Goal: Information Seeking & Learning: Check status

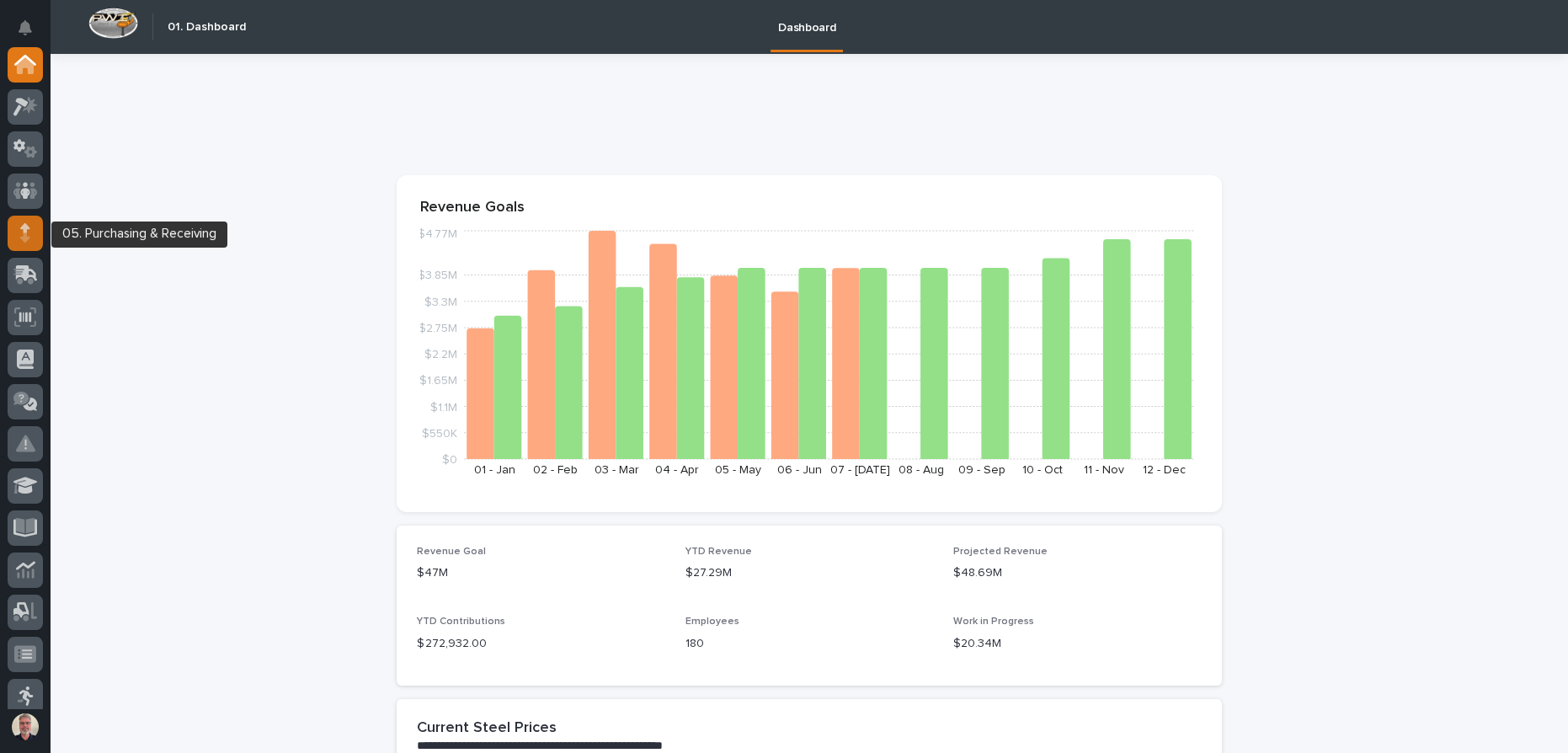
click at [21, 232] on icon at bounding box center [25, 233] width 10 height 20
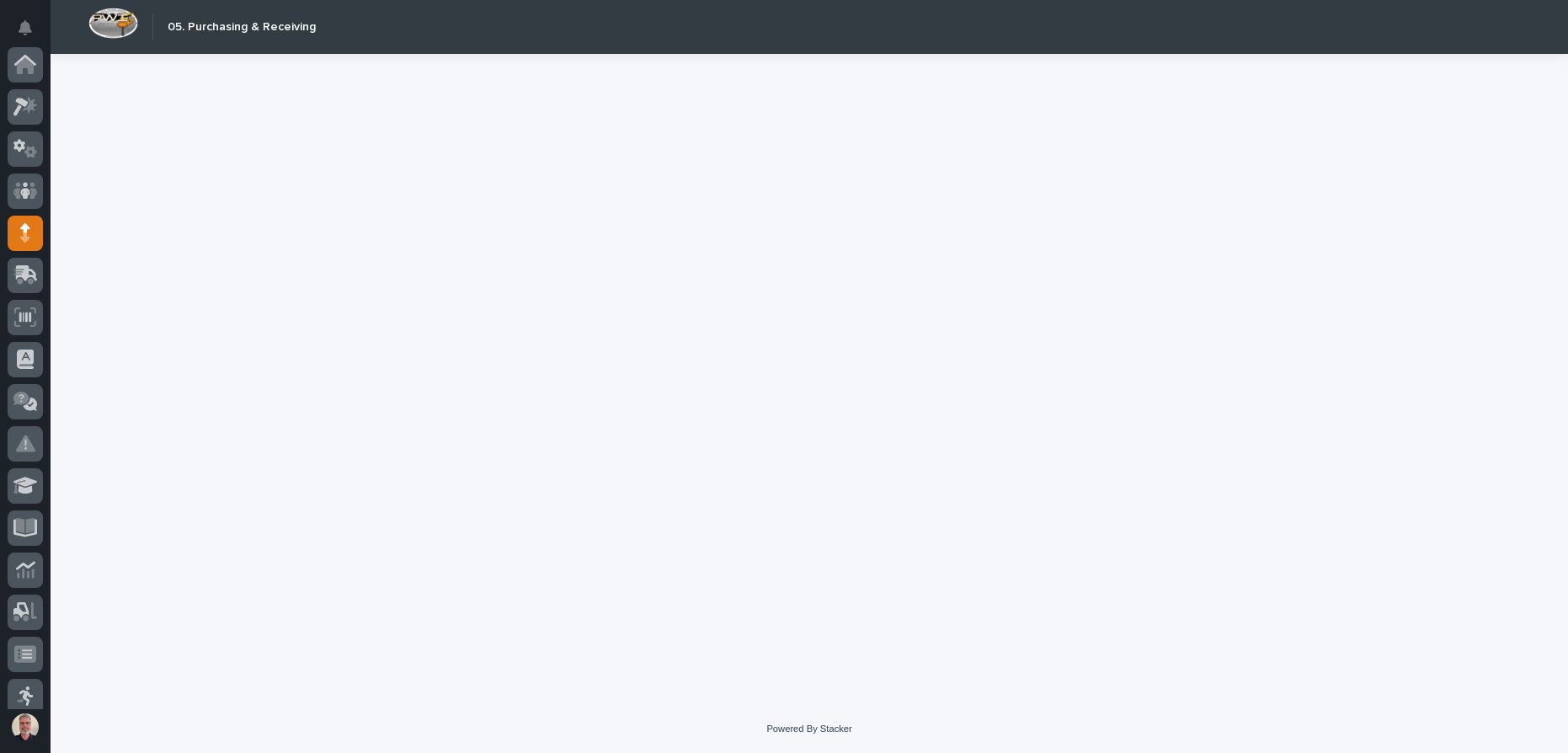
scroll to position [169, 0]
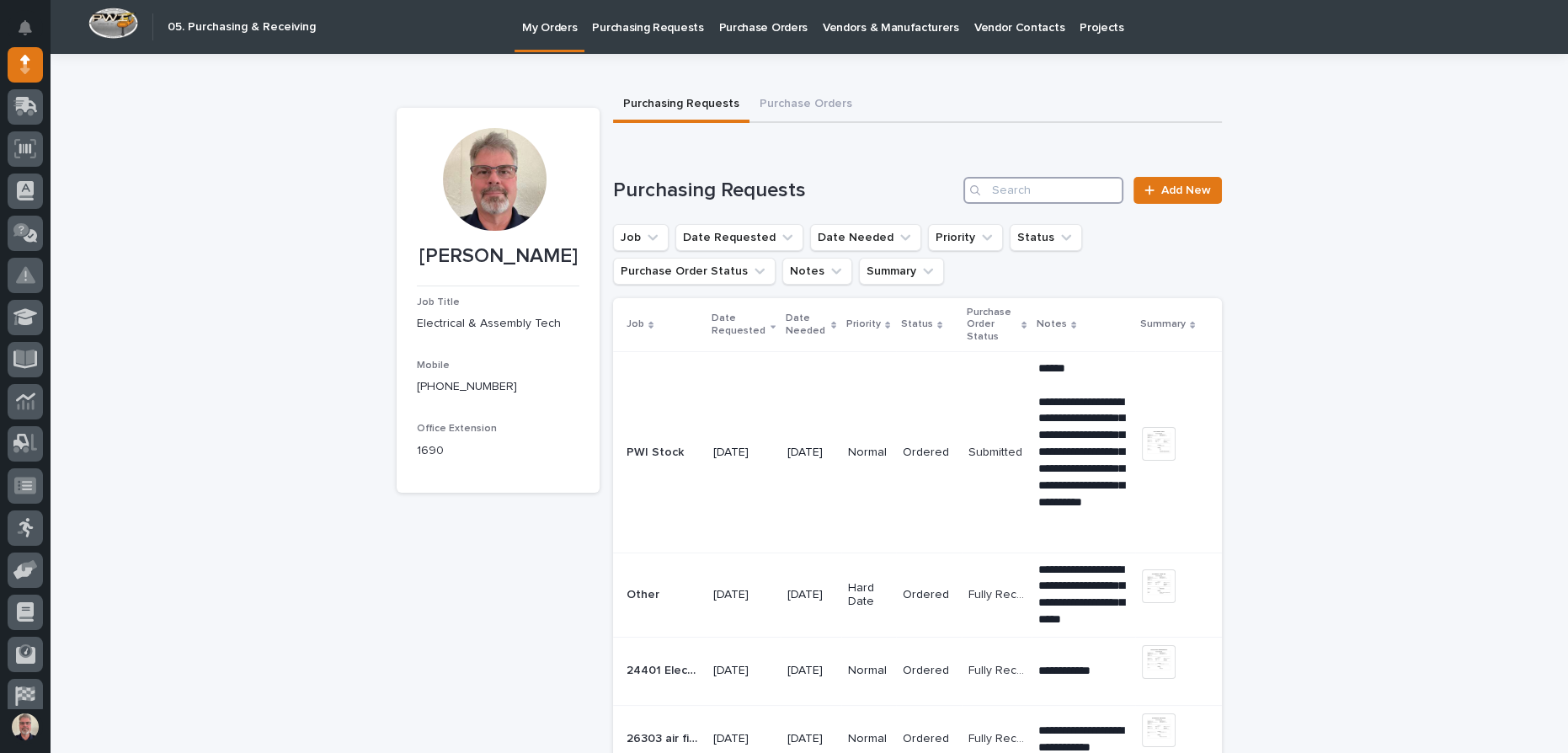
click at [1069, 190] on input "Search" at bounding box center [1044, 190] width 160 height 27
paste input "26824"
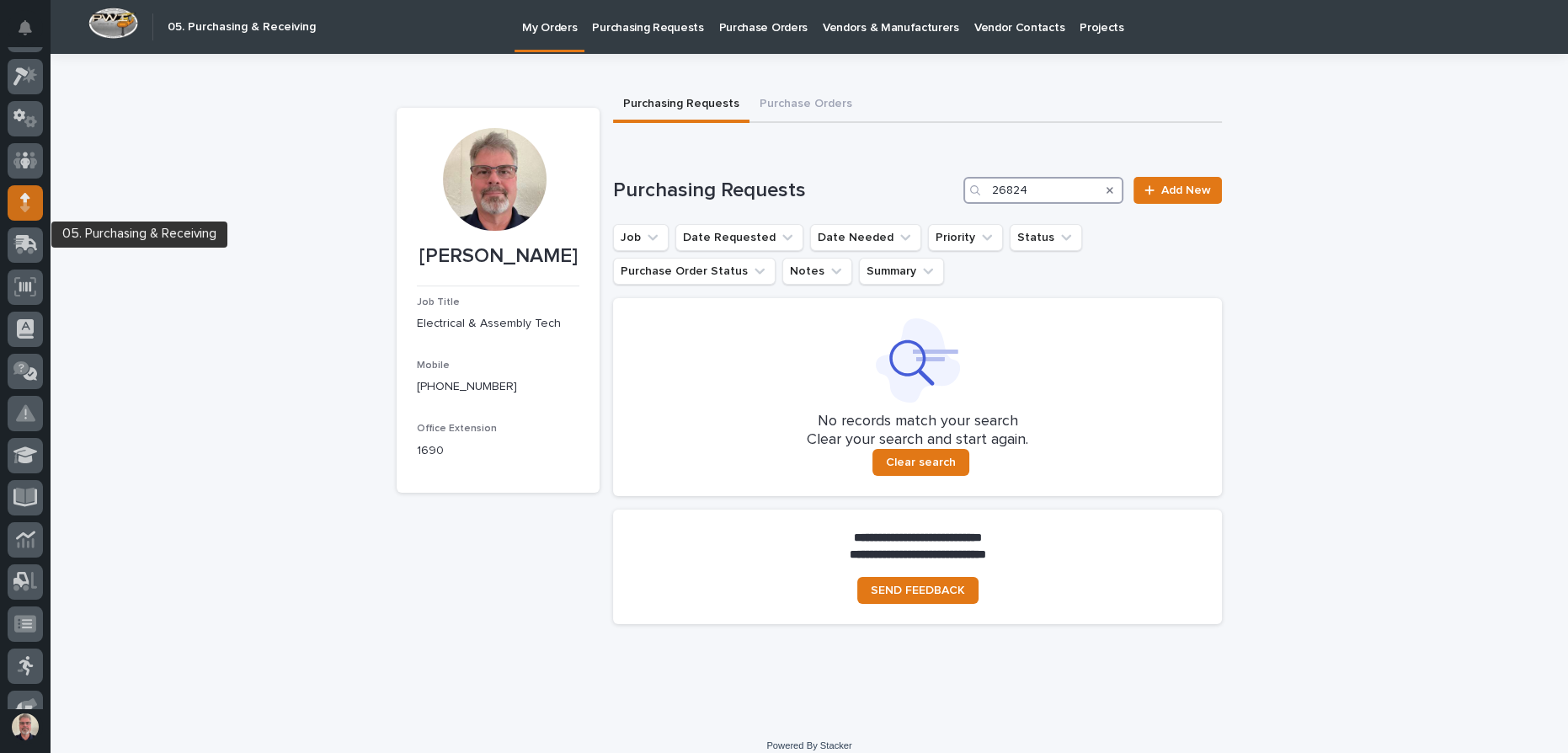
scroll to position [0, 0]
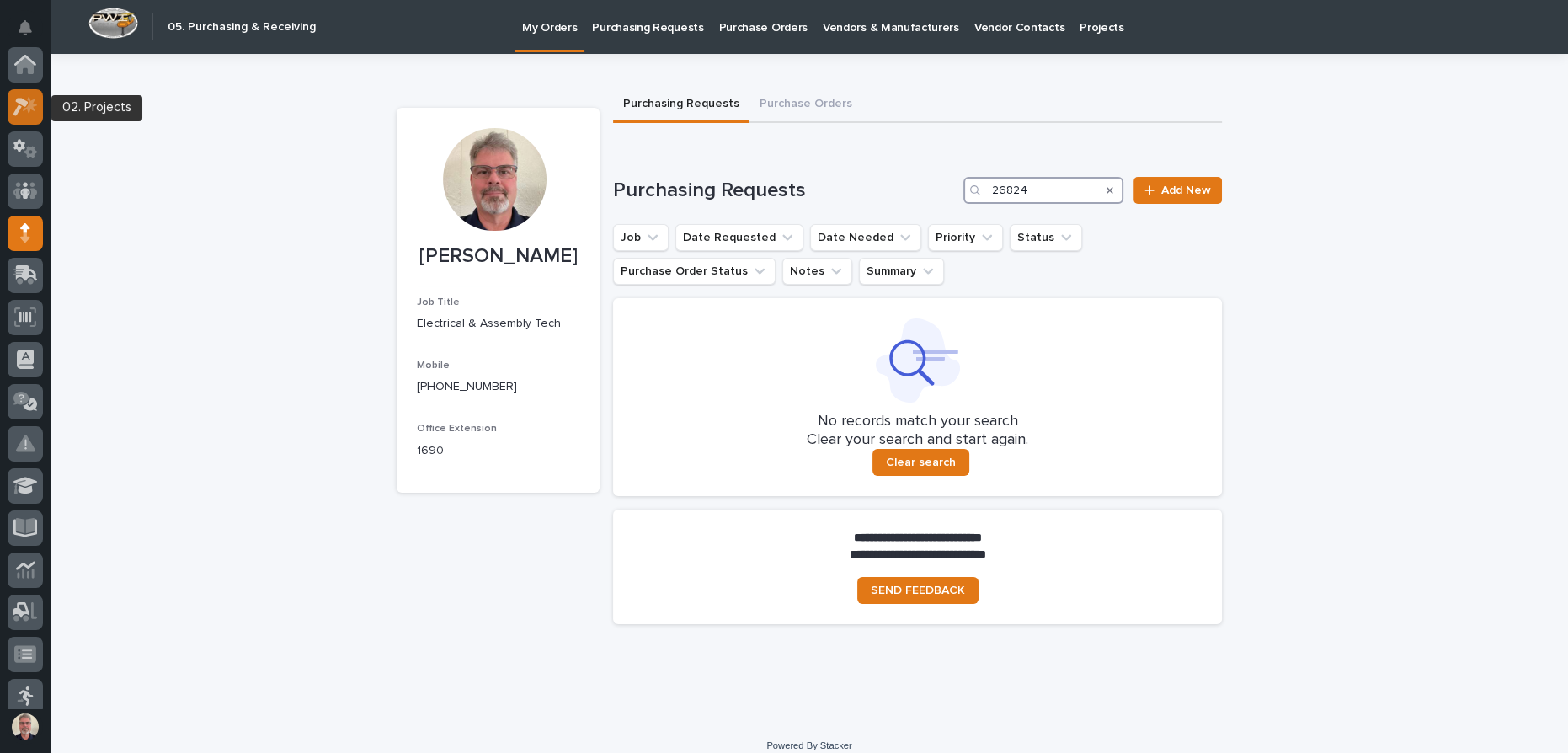
type input "26824"
click at [21, 117] on div at bounding box center [25, 106] width 35 height 35
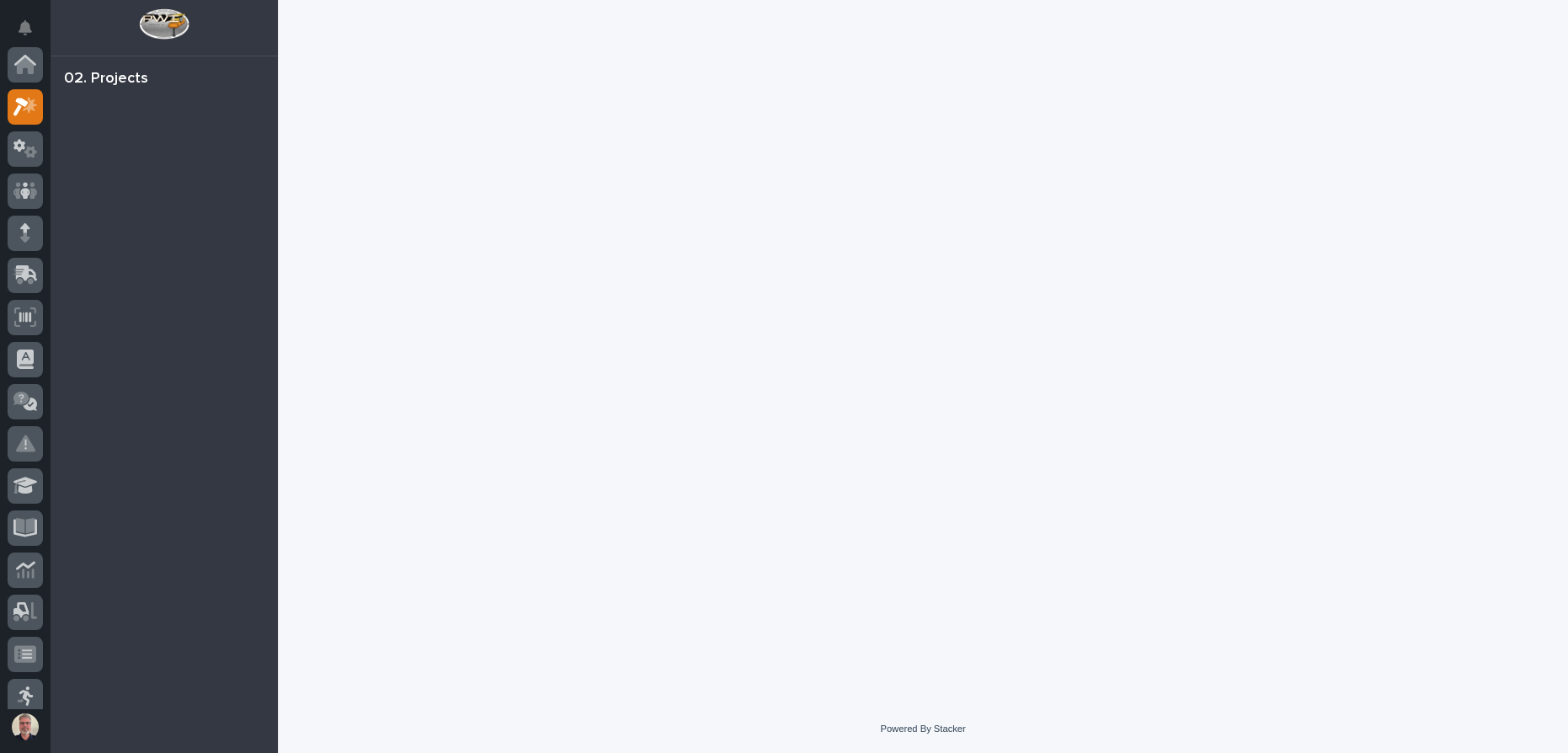
scroll to position [42, 0]
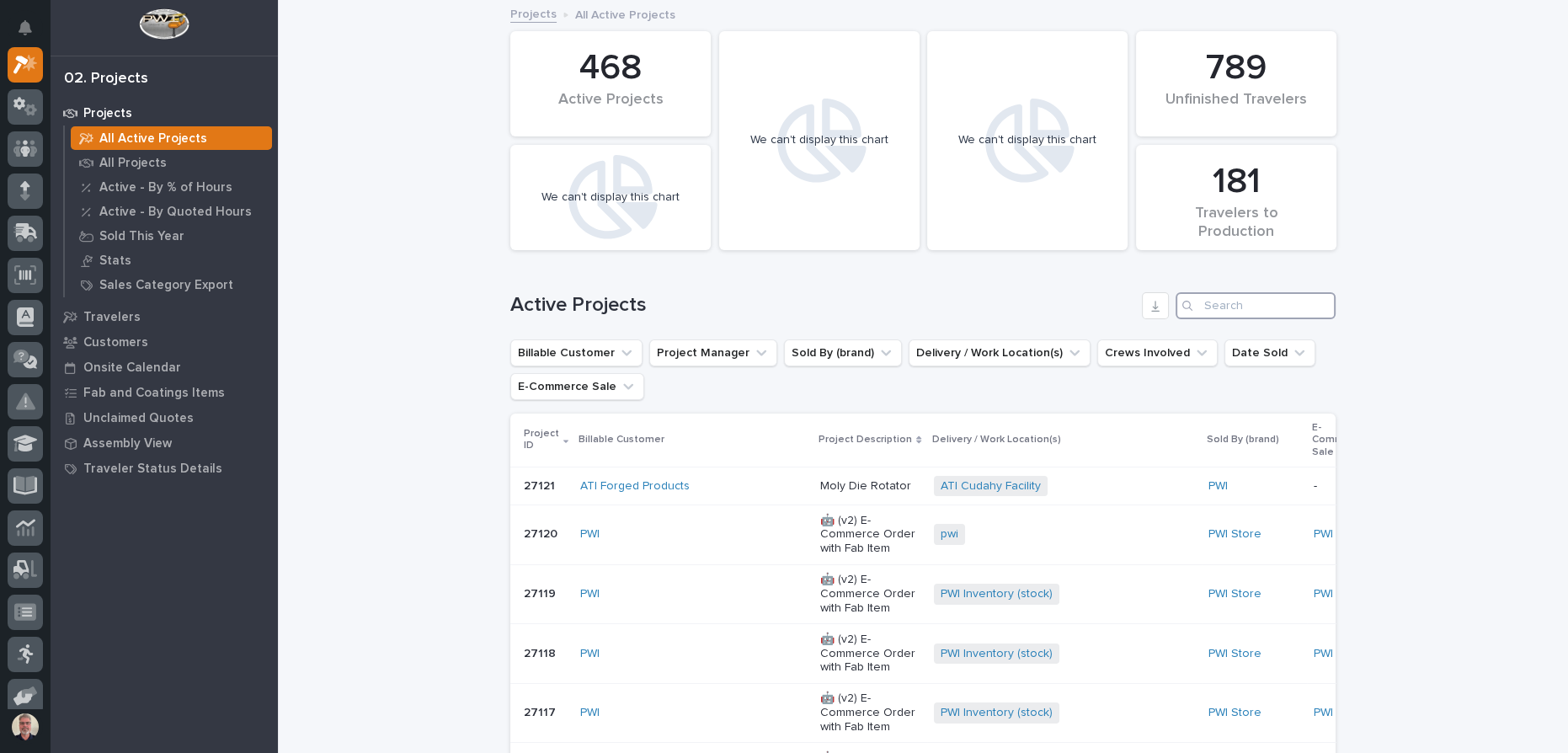
click at [1228, 303] on input "Search" at bounding box center [1256, 306] width 160 height 27
paste input "26824"
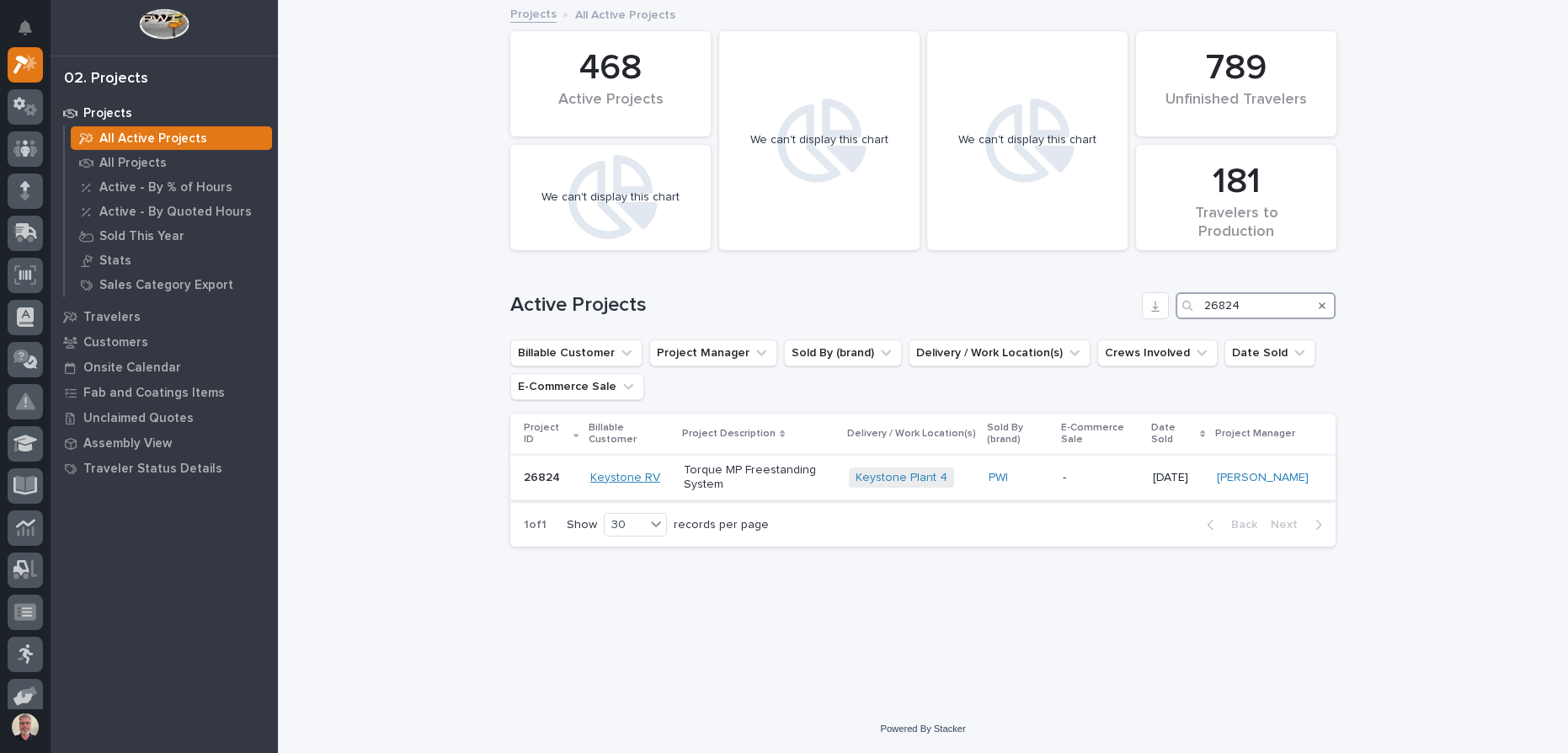
type input "26824"
click at [591, 473] on link "Keystone RV" at bounding box center [626, 478] width 70 height 15
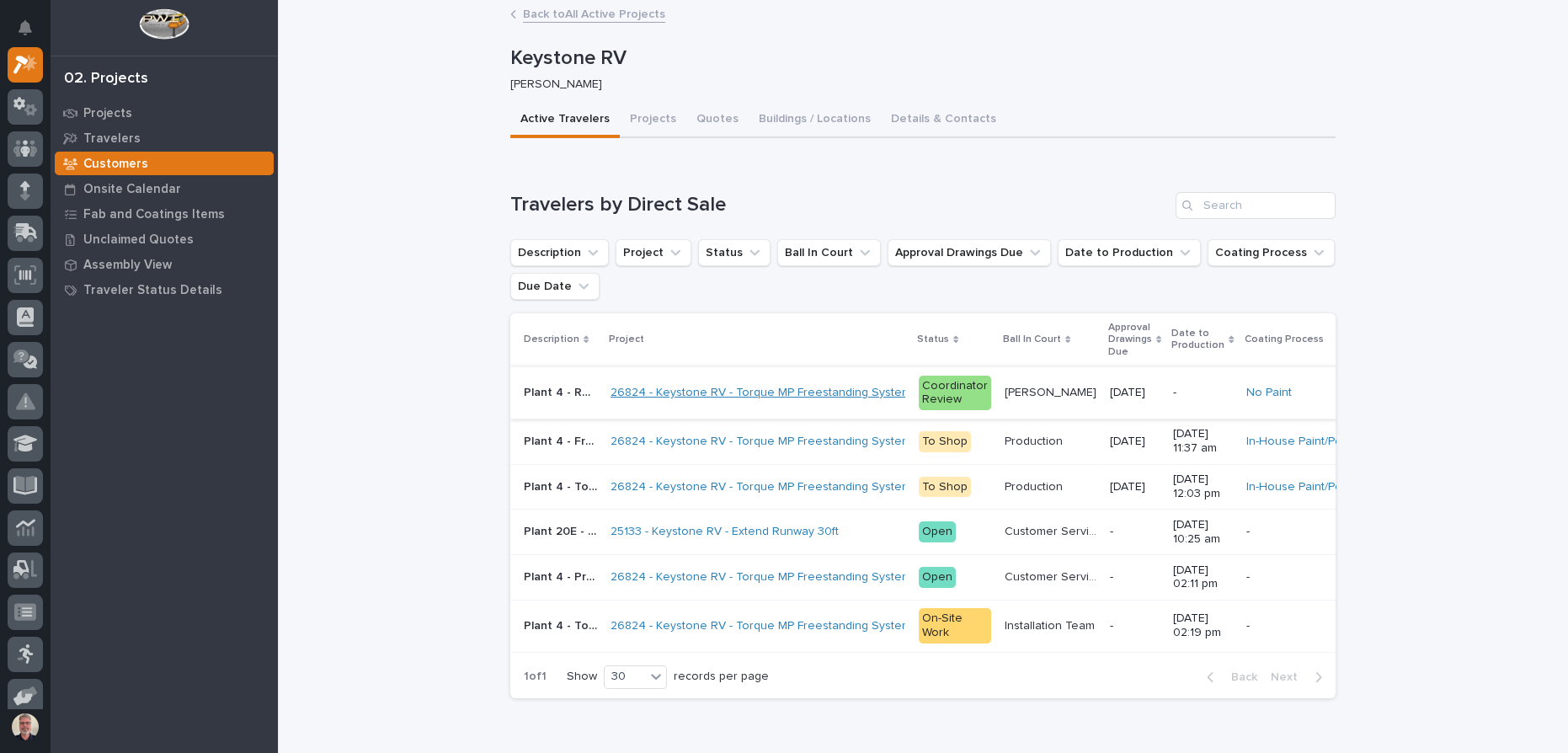
click at [619, 392] on link "26824 - Keystone RV - Torque MP Freestanding System" at bounding box center [762, 393] width 301 height 15
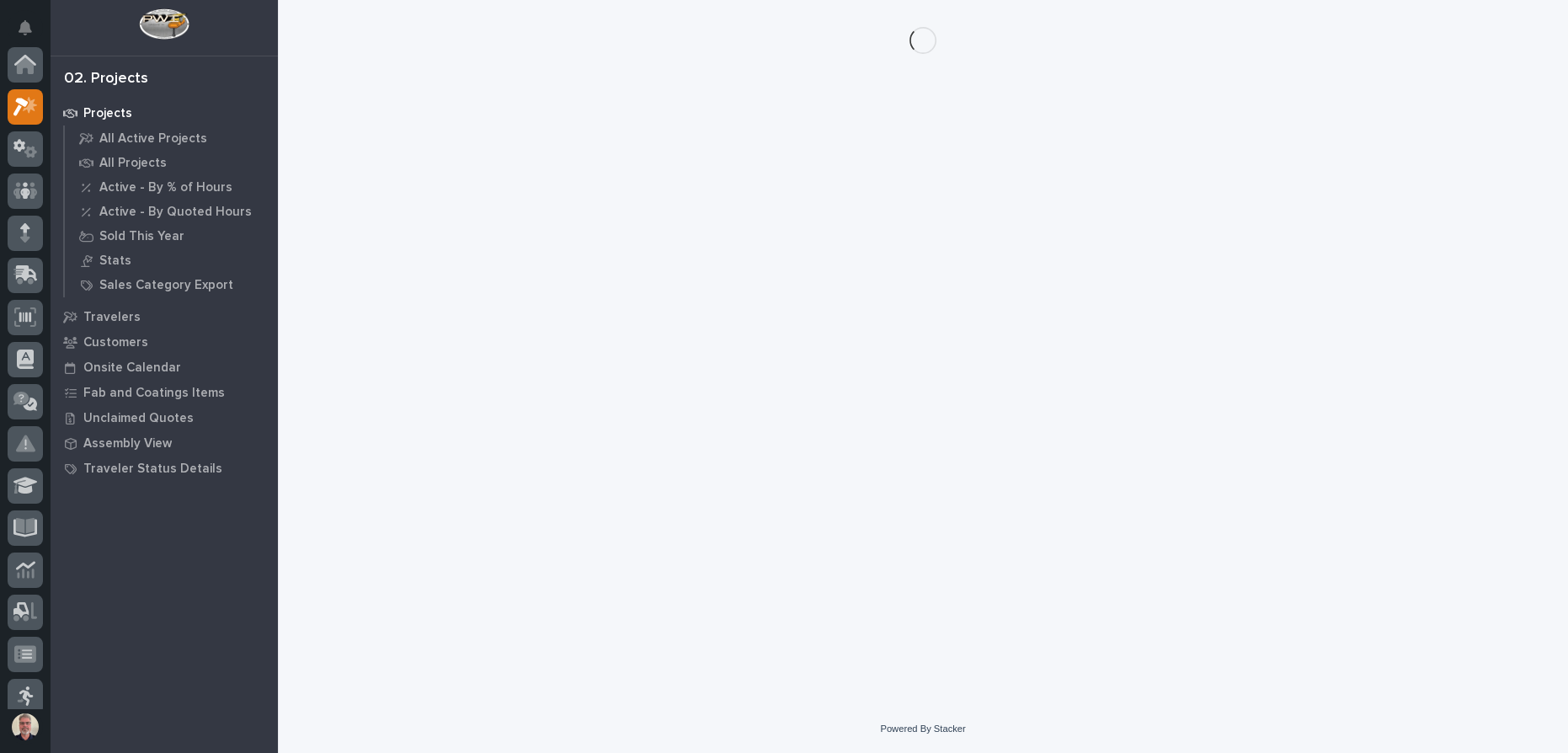
scroll to position [42, 0]
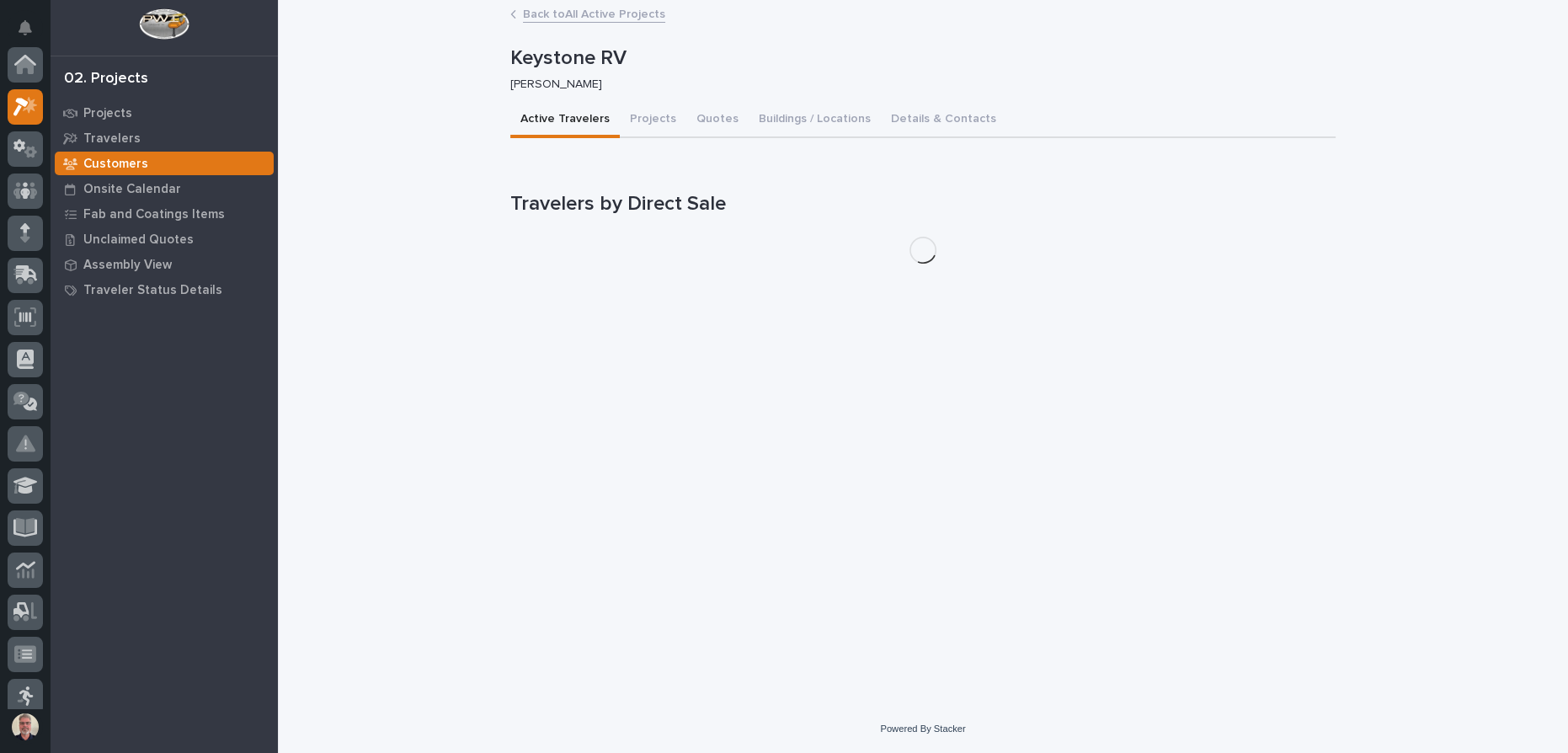
scroll to position [42, 0]
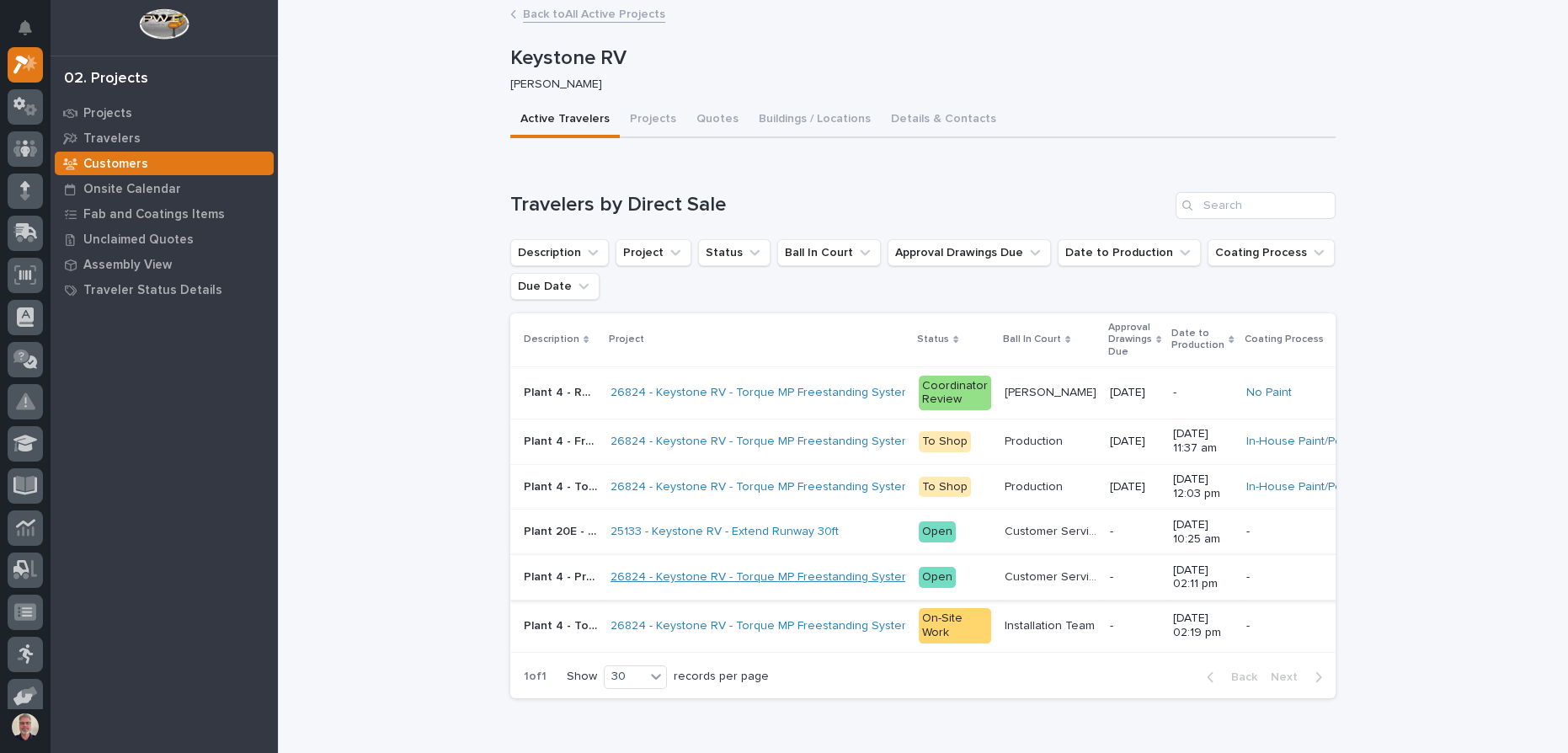
click at [666, 577] on link "26824 - Keystone RV - Torque MP Freestanding System" at bounding box center [762, 577] width 301 height 15
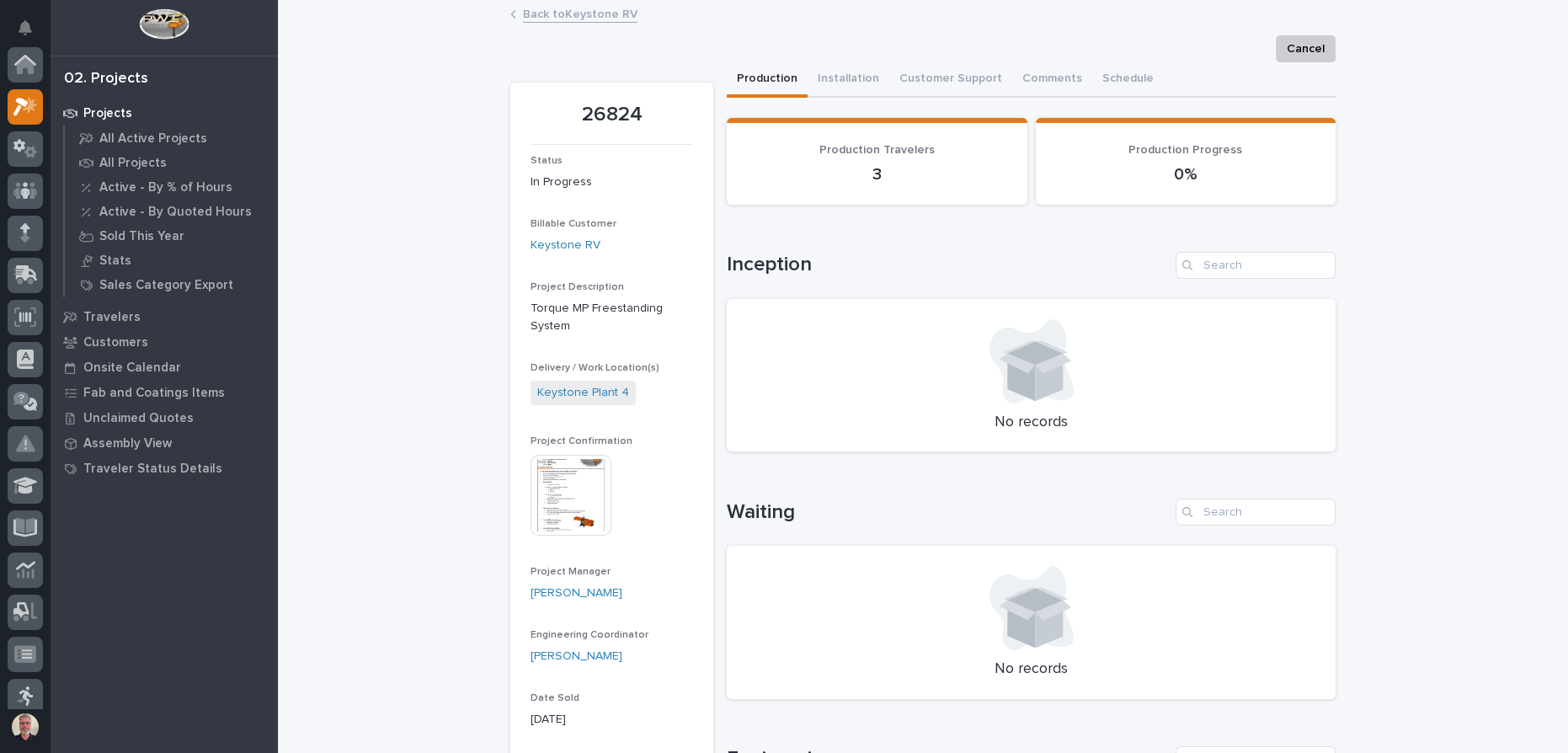
scroll to position [42, 0]
click at [938, 83] on button "Customer Support" at bounding box center [951, 80] width 123 height 35
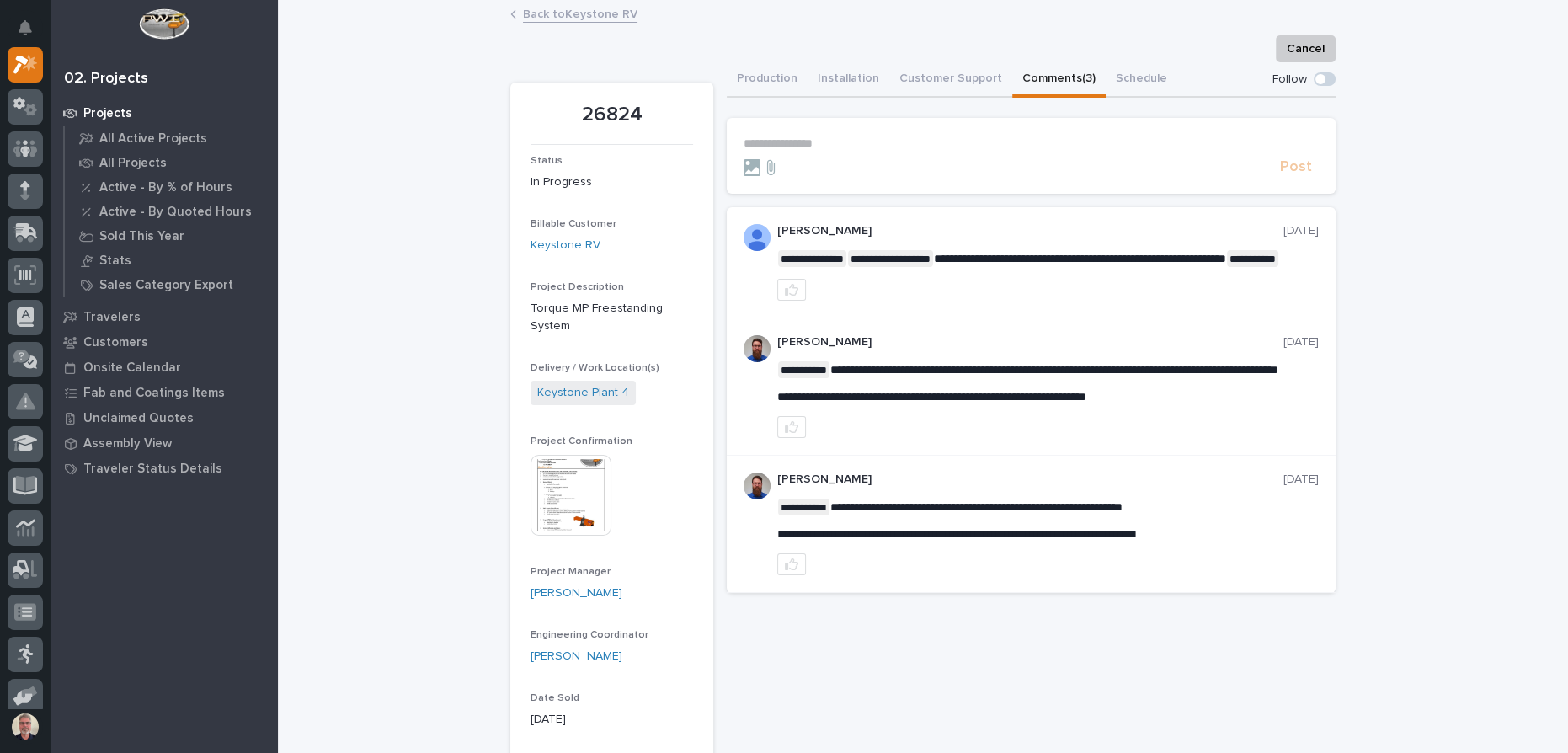
click at [1025, 82] on button "Comments (3)" at bounding box center [1059, 80] width 94 height 35
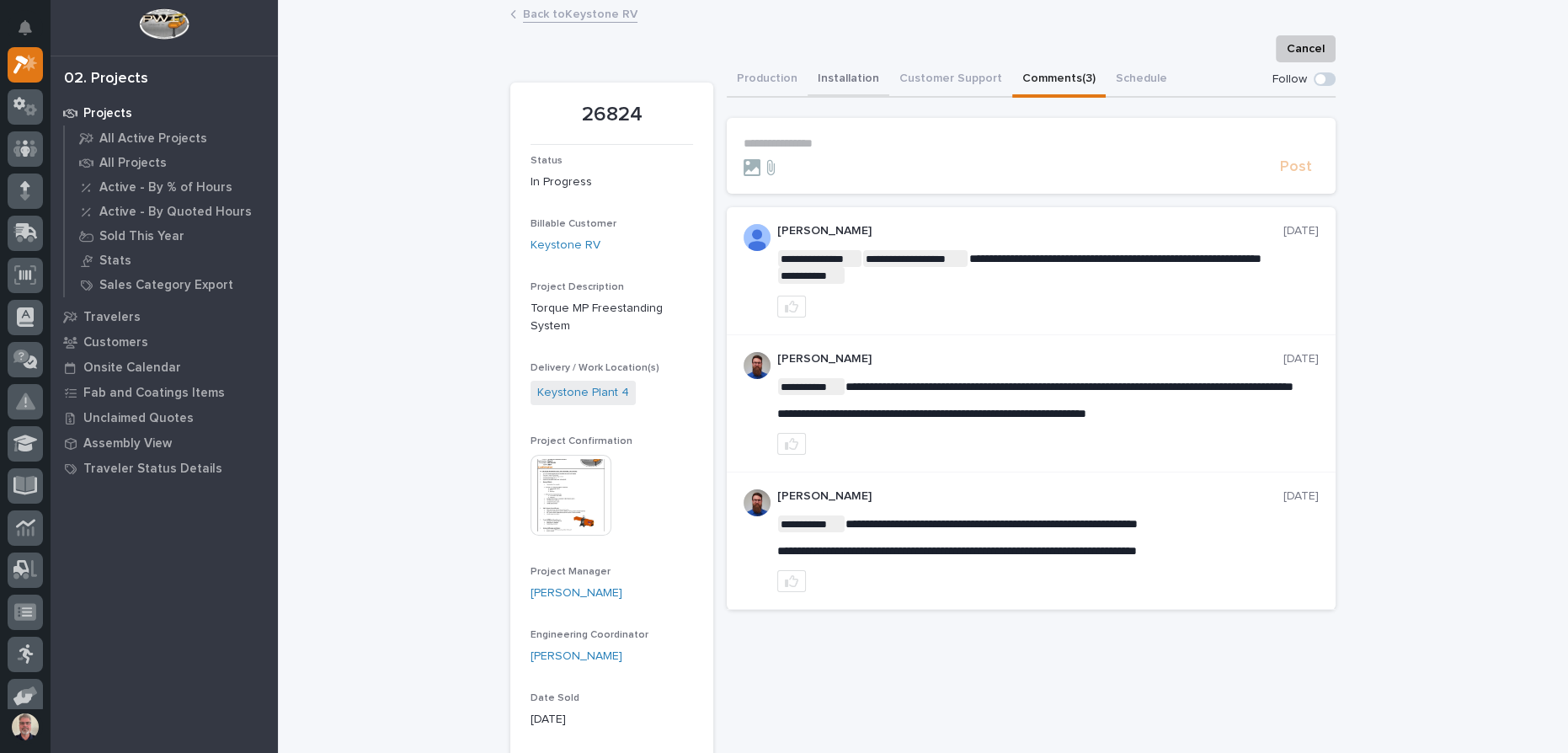
click at [839, 76] on button "Installation" at bounding box center [848, 80] width 82 height 35
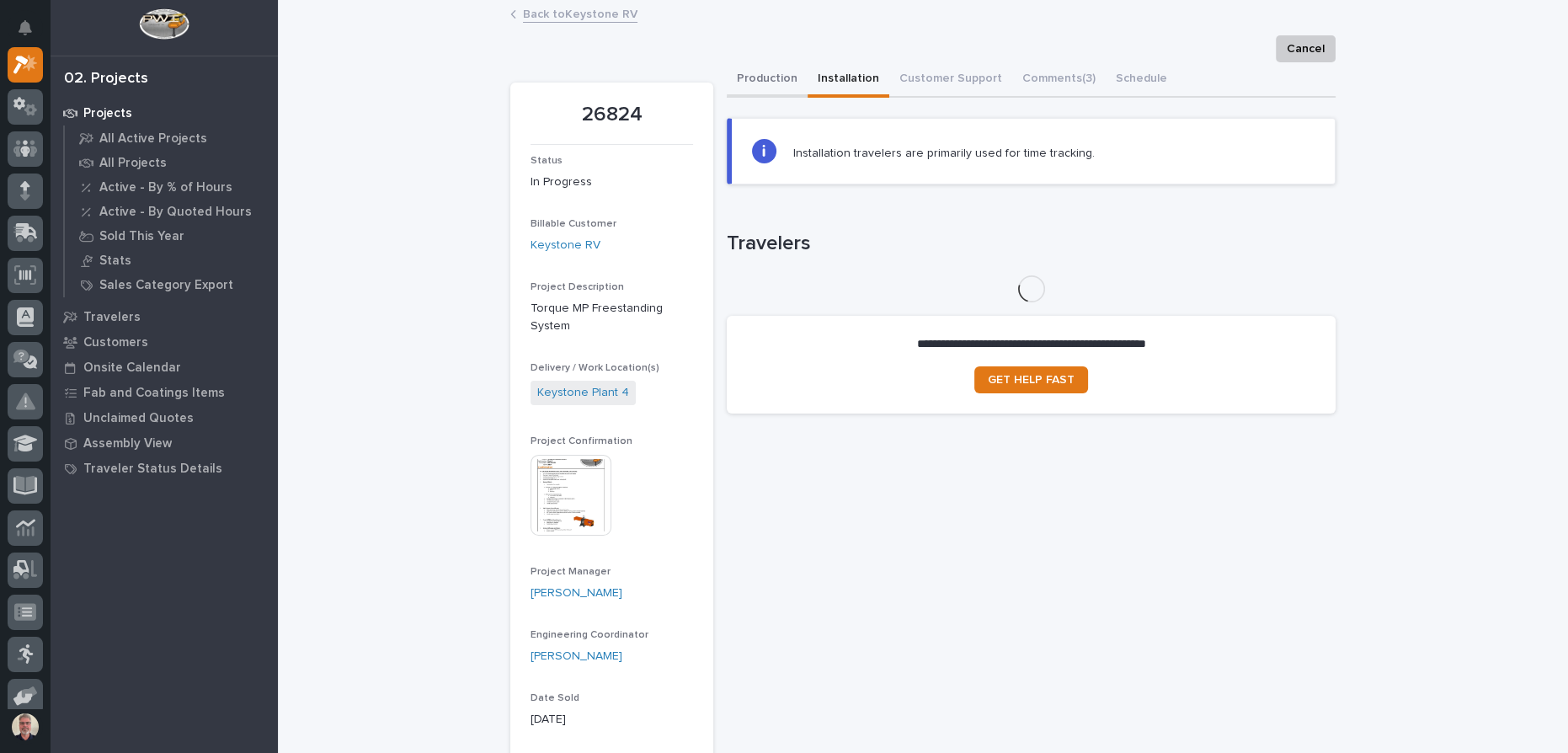
click at [768, 71] on button "Production" at bounding box center [767, 80] width 81 height 35
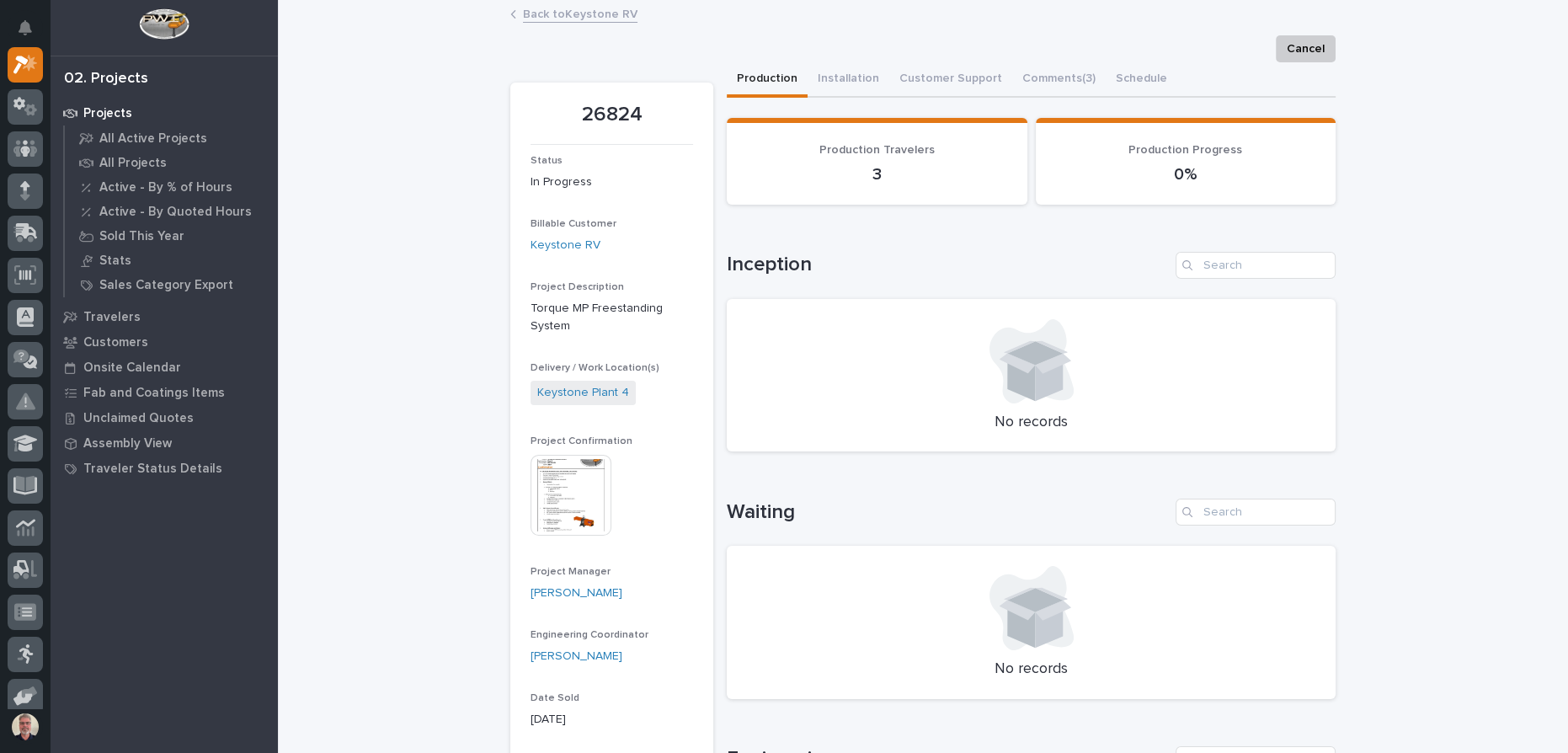
click at [850, 154] on span "Production Travelers" at bounding box center [877, 150] width 115 height 12
click at [870, 170] on p "3" at bounding box center [877, 174] width 261 height 21
click at [869, 151] on span "Production Travelers" at bounding box center [877, 150] width 115 height 12
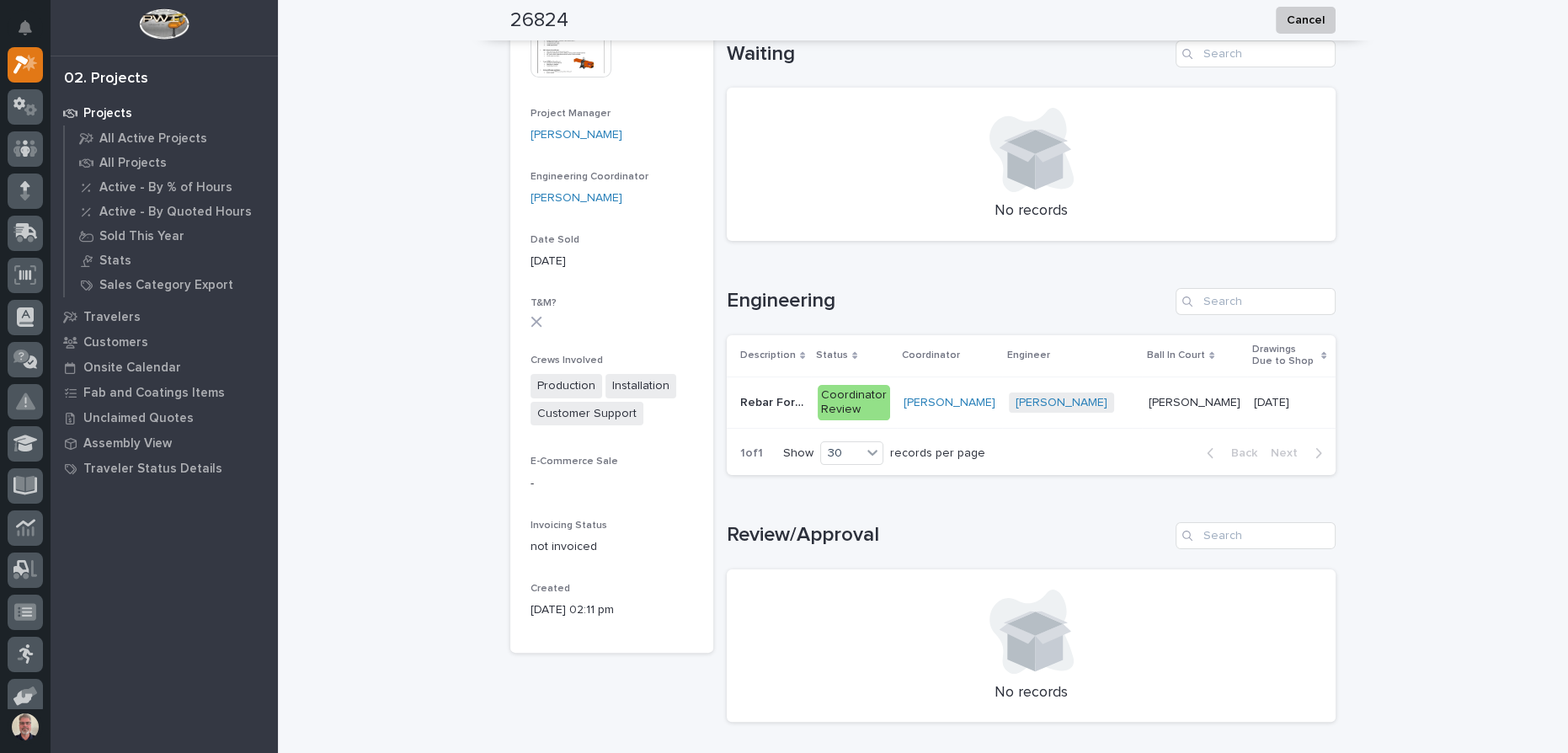
scroll to position [458, 0]
click at [574, 385] on span "Production" at bounding box center [566, 386] width 71 height 24
click at [862, 401] on div "Coordinator Review" at bounding box center [854, 402] width 72 height 35
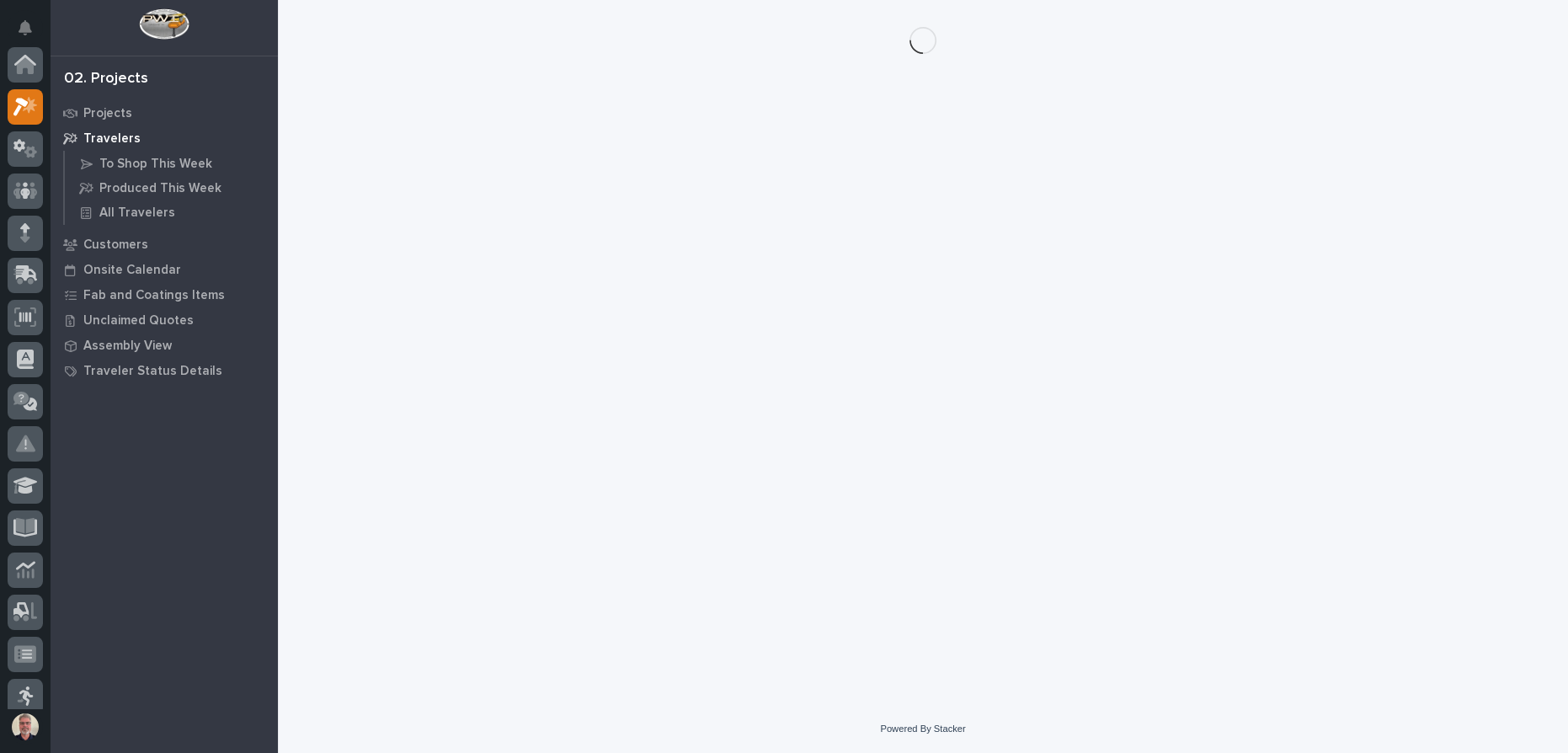
scroll to position [42, 0]
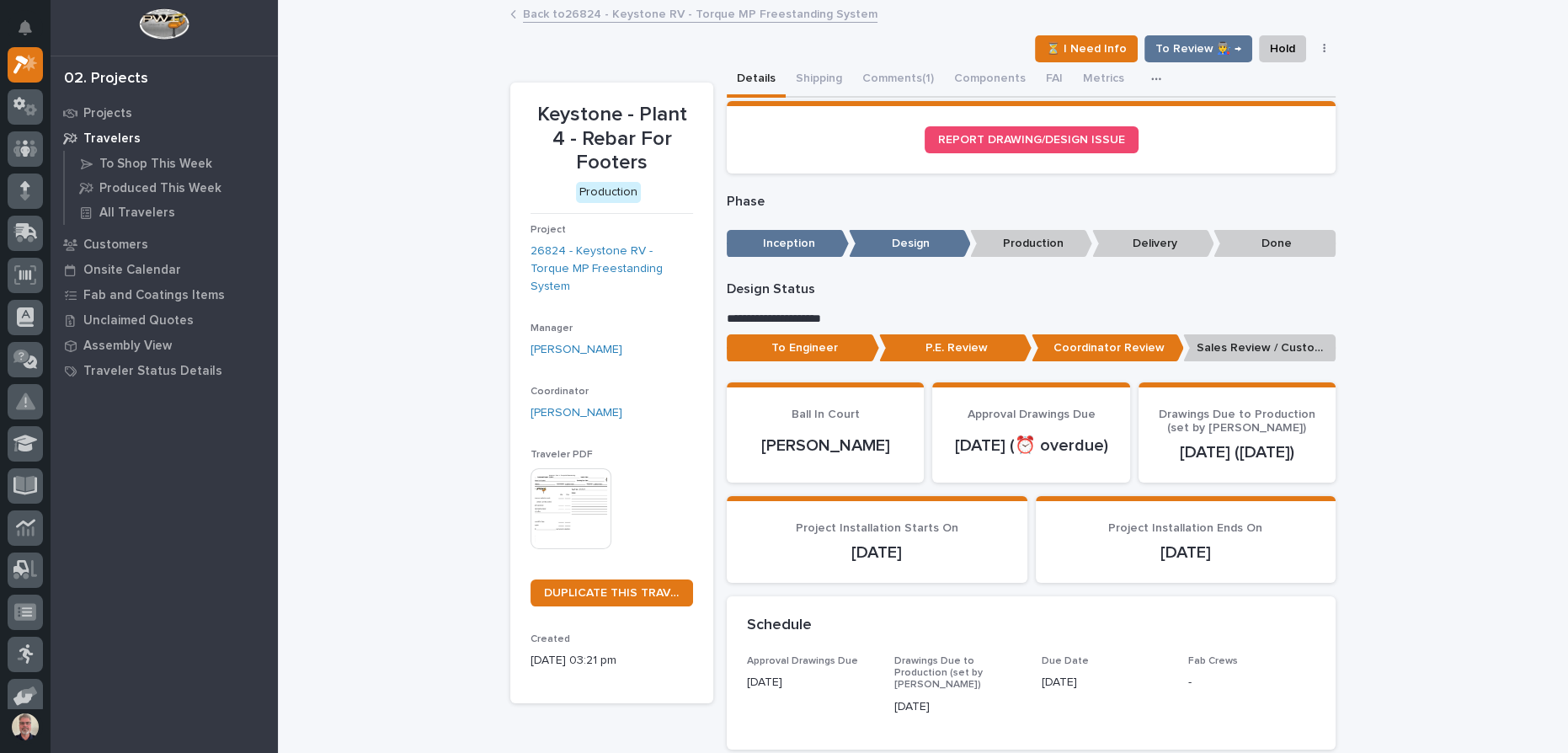
click at [549, 471] on img at bounding box center [571, 509] width 81 height 81
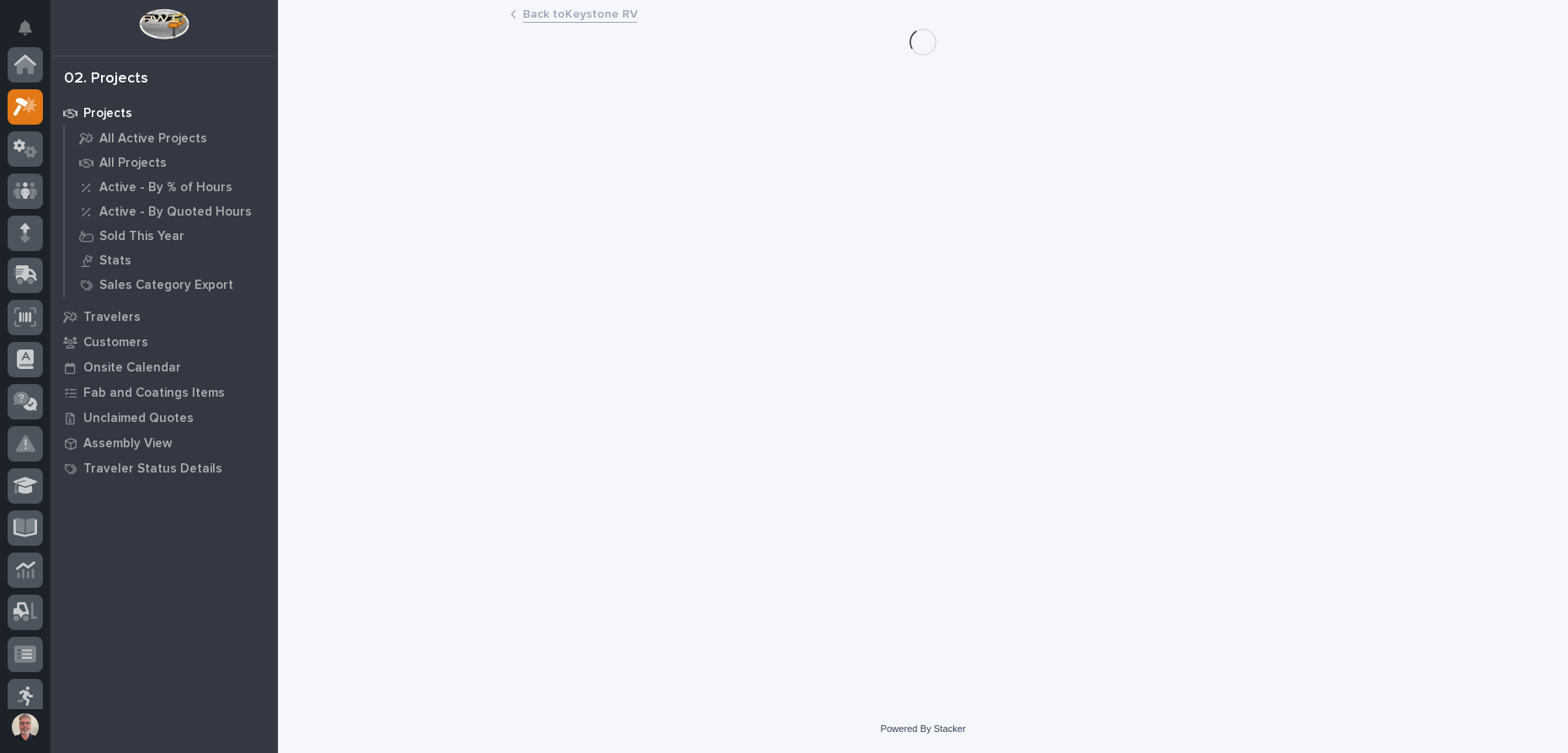
scroll to position [42, 0]
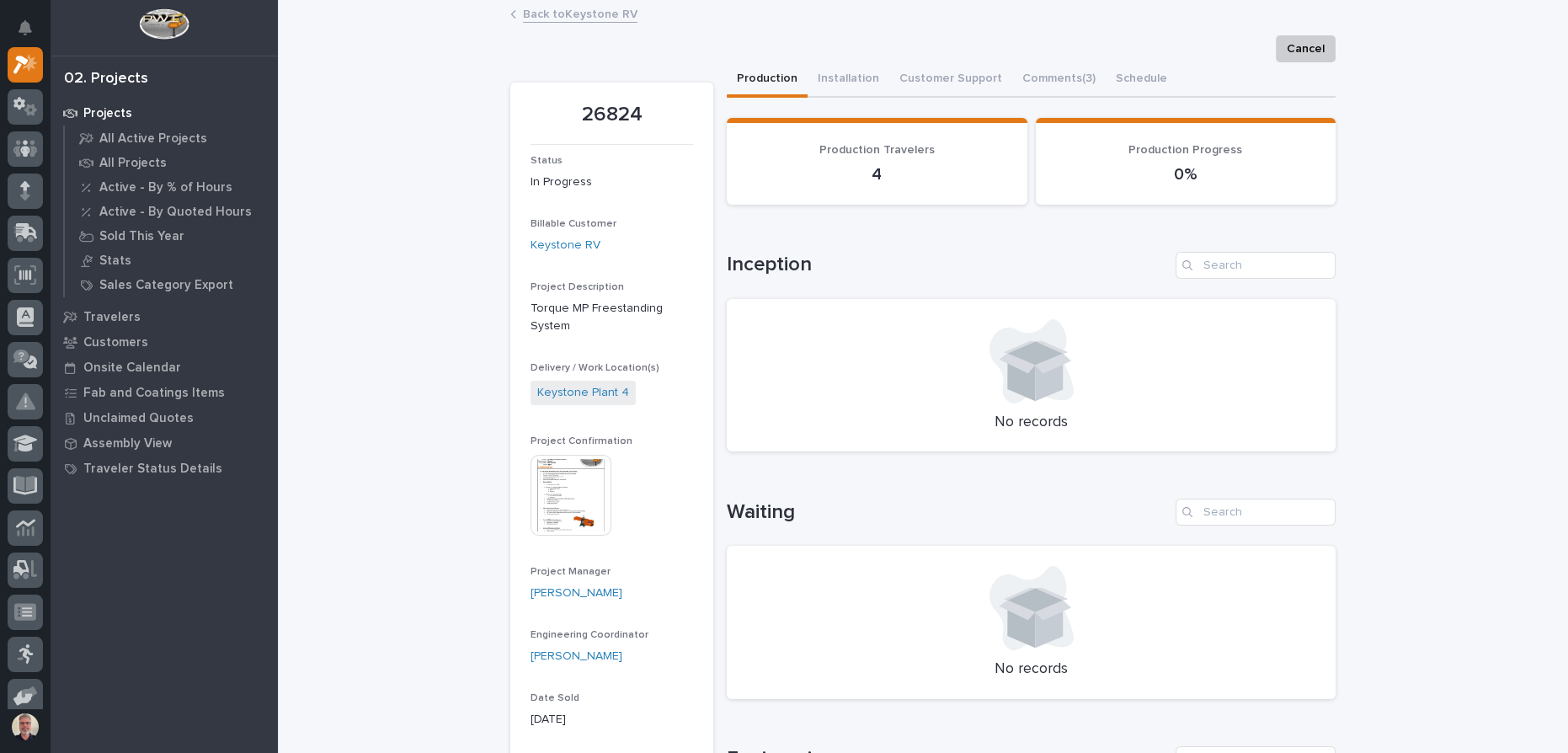
click at [537, 496] on img at bounding box center [571, 495] width 81 height 81
